Goal: Task Accomplishment & Management: Complete application form

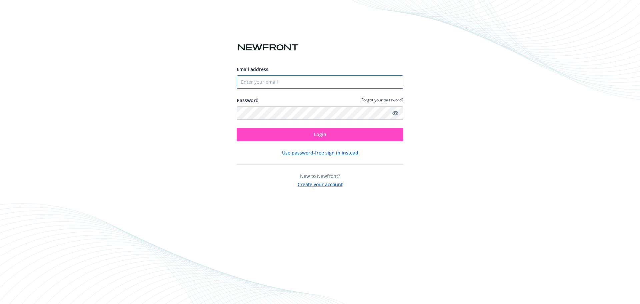
type input "[PERSON_NAME][EMAIL_ADDRESS][DOMAIN_NAME]"
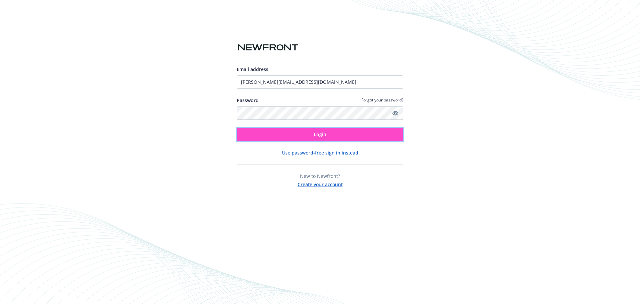
click at [317, 136] on span "Login" at bounding box center [320, 134] width 13 height 6
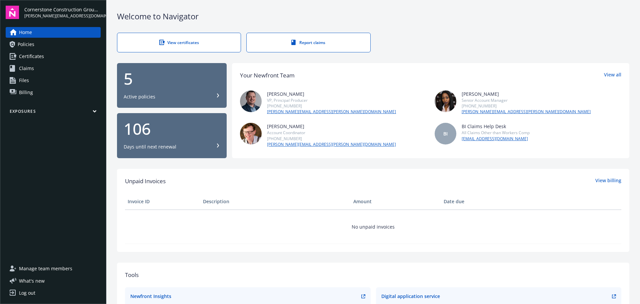
click at [38, 52] on span "Certificates" at bounding box center [31, 56] width 25 height 11
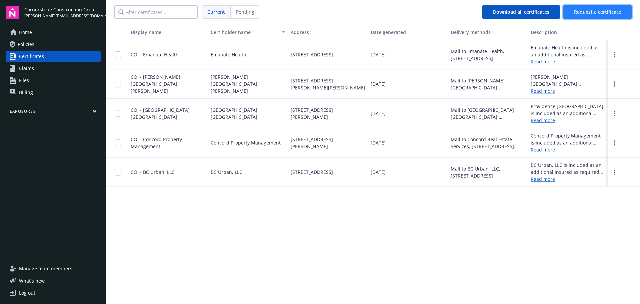
click at [592, 8] on button "Request a certificate" at bounding box center [597, 11] width 69 height 13
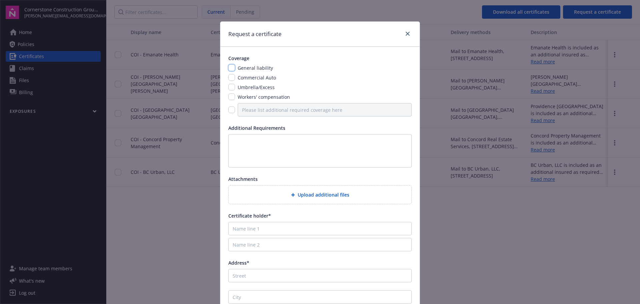
click at [231, 66] on input "checkbox" at bounding box center [231, 67] width 7 height 7
checkbox input "true"
click at [228, 87] on input "checkbox" at bounding box center [231, 87] width 7 height 7
checkbox input "true"
click at [229, 95] on input "checkbox" at bounding box center [231, 96] width 7 height 7
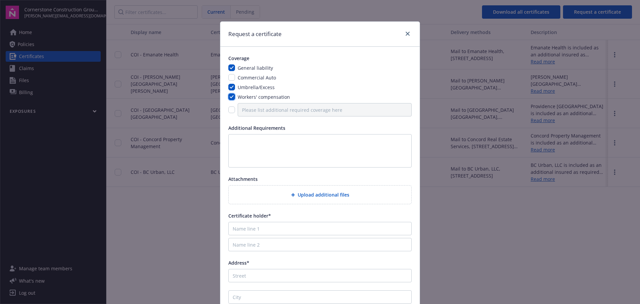
checkbox input "true"
click at [232, 111] on input "checkbox" at bounding box center [231, 109] width 7 height 7
checkbox input "true"
click at [246, 112] on input "Please list additional required coverage here" at bounding box center [325, 109] width 174 height 13
type input "E&O"
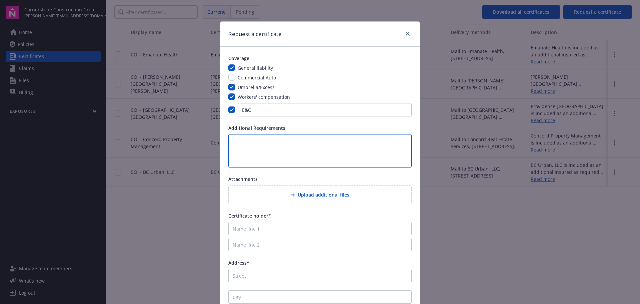
click at [270, 139] on textarea at bounding box center [319, 150] width 183 height 33
type textarea "Include cert holder as additional insured. All endorsements needed."
click at [280, 229] on input "Name line 1" at bounding box center [319, 228] width 183 height 13
type input "[GEOGRAPHIC_DATA]"
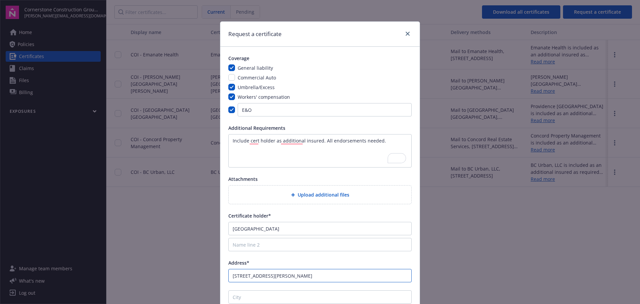
type input "[STREET_ADDRESS][PERSON_NAME]"
type input "[GEOGRAPHIC_DATA]"
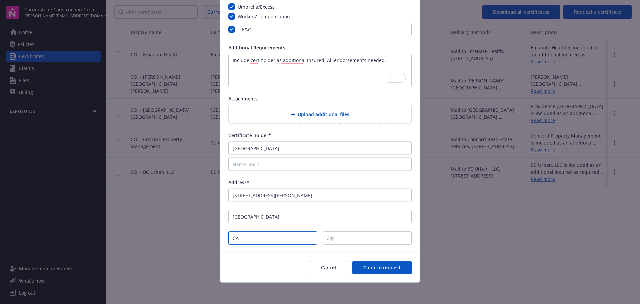
type input "CA"
type input "91345"
click at [372, 265] on span "Confirm request" at bounding box center [381, 267] width 37 height 6
